Goal: Task Accomplishment & Management: Use online tool/utility

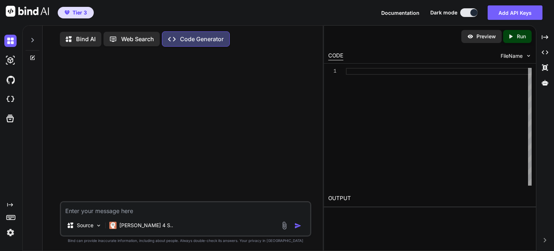
click at [35, 40] on icon at bounding box center [33, 40] width 6 height 6
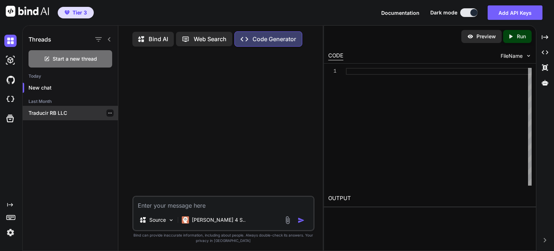
click at [40, 108] on div "Traducir RB LLC" at bounding box center [70, 113] width 95 height 14
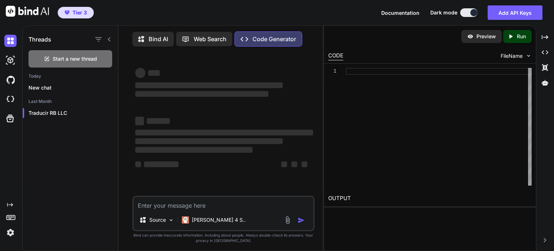
type textarea "x"
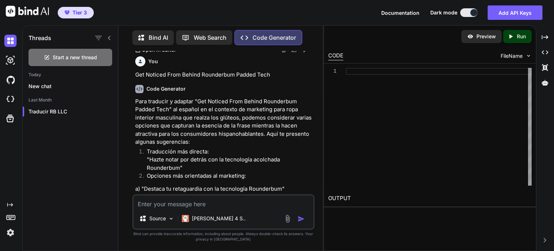
scroll to position [1851, 0]
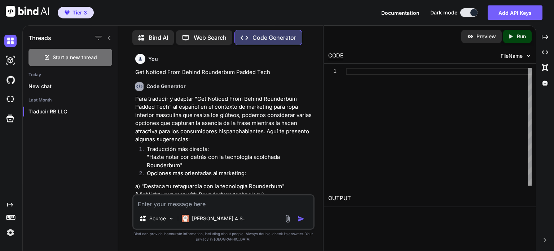
click at [212, 206] on textarea at bounding box center [223, 201] width 180 height 13
paste textarea "Hi [PERSON_NAME], One of the most common requests we've received over the years…"
type textarea "Hi [PERSON_NAME], One of the most common requests we've received over the years…"
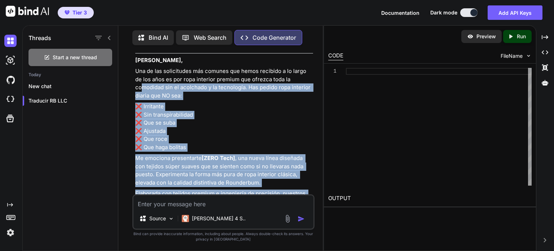
scroll to position [2555, 0]
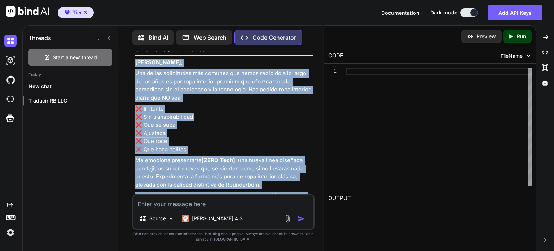
drag, startPoint x: 149, startPoint y: 167, endPoint x: 135, endPoint y: 62, distance: 106.5
click at [135, 62] on div "Aquí está la traducción y adaptación al español de tu email de lanzamiento para…" at bounding box center [224, 224] width 178 height 373
copy div "[PERSON_NAME], Una de las solicitudes más comunes que hemos recibido a lo largo…"
